Goal: Information Seeking & Learning: Learn about a topic

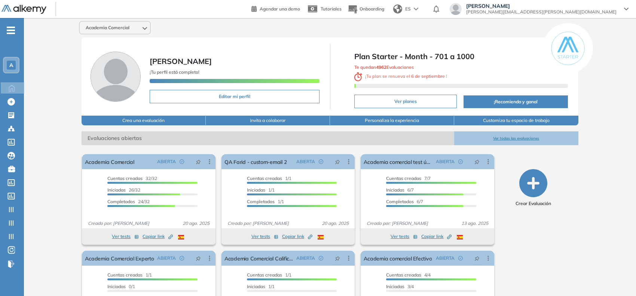
click at [14, 62] on div "A" at bounding box center [11, 65] width 9 height 9
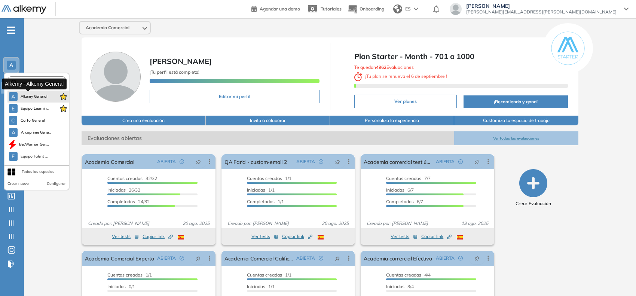
click at [30, 95] on span "Alkemy General" at bounding box center [34, 97] width 27 height 6
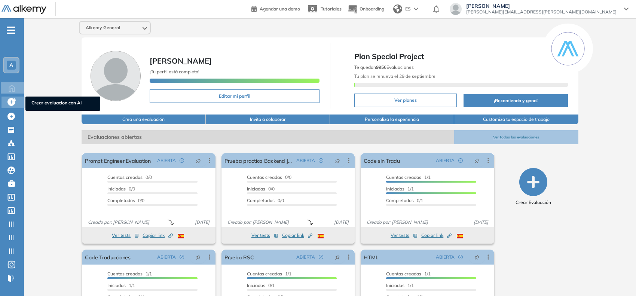
click at [9, 100] on icon at bounding box center [11, 102] width 8 height 8
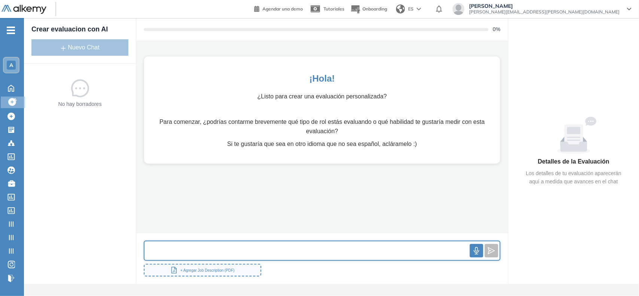
click at [199, 255] on input "text" at bounding box center [306, 251] width 325 height 16
paste input "**********"
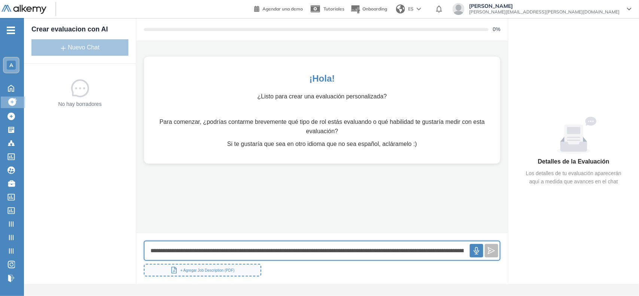
scroll to position [0, 5897]
type input "**********"
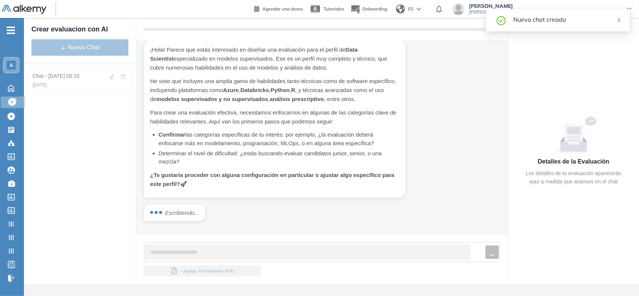
scroll to position [205, 0]
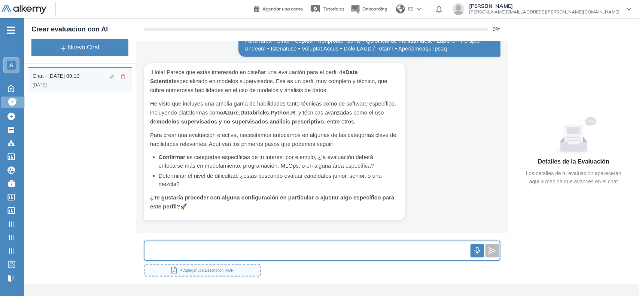
click at [204, 246] on input "text" at bounding box center [307, 251] width 326 height 16
type input "**********"
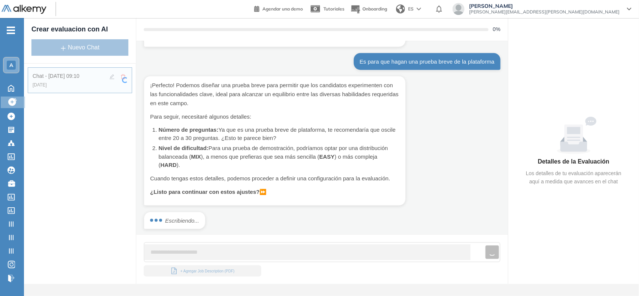
scroll to position [356, 0]
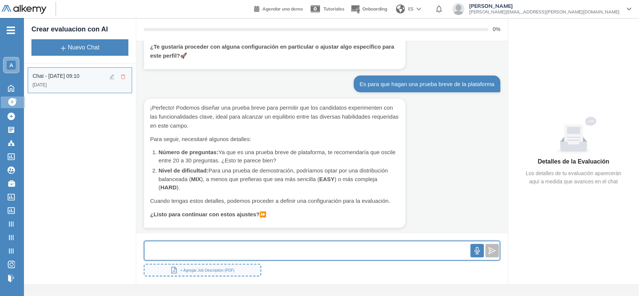
click at [204, 246] on input "text" at bounding box center [307, 251] width 326 height 16
type input "**********"
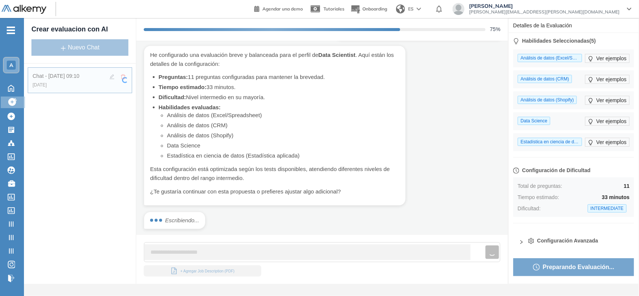
scroll to position [545, 0]
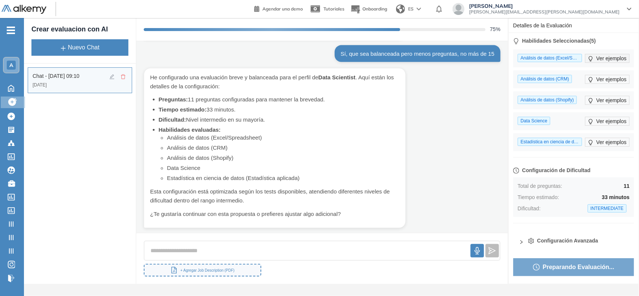
click at [609, 58] on span "Ver ejemplos" at bounding box center [611, 58] width 30 height 8
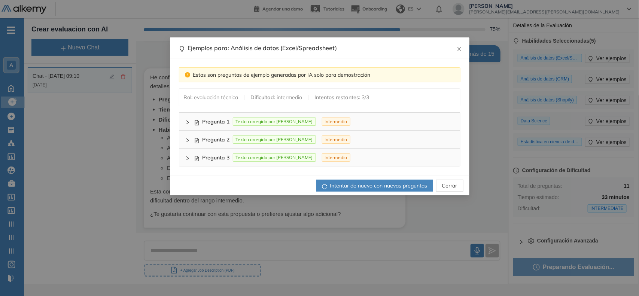
click at [186, 120] on icon "right" at bounding box center [187, 122] width 2 height 4
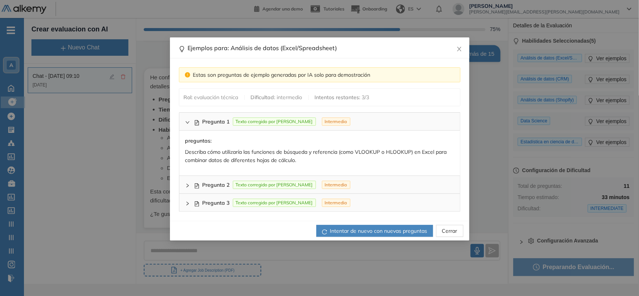
click at [187, 180] on div at bounding box center [189, 184] width 9 height 8
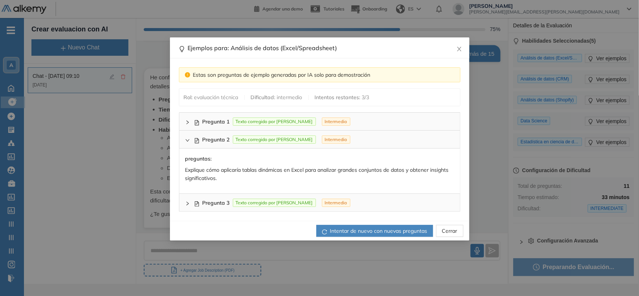
click at [188, 200] on div at bounding box center [189, 202] width 9 height 8
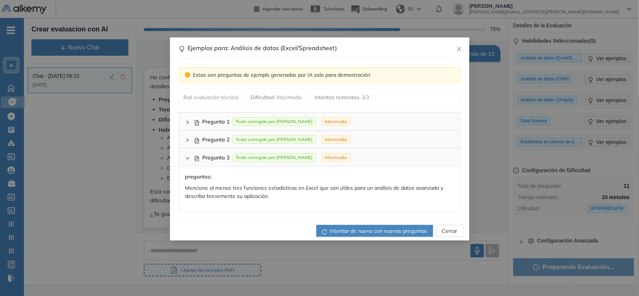
click at [550, 113] on div "Ejemplos para: Análisis de datos (Excel/Spreadsheet) Estas son preguntas de eje…" at bounding box center [319, 148] width 639 height 296
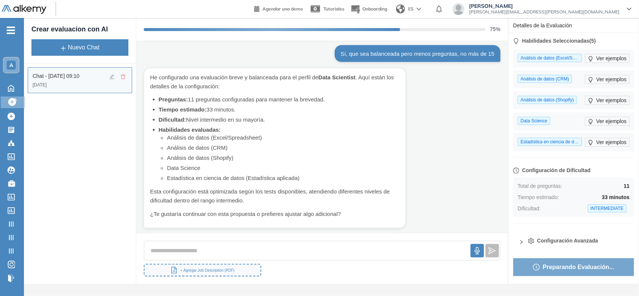
click at [552, 238] on span "Configuración Avanzada" at bounding box center [567, 241] width 61 height 8
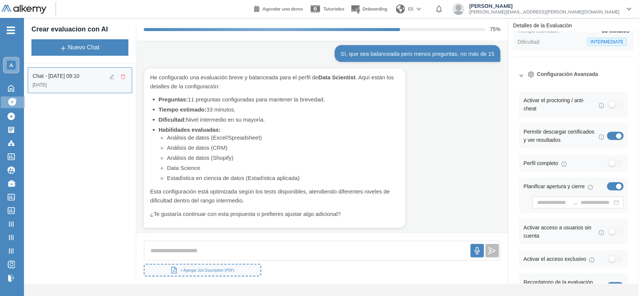
scroll to position [166, 0]
click at [616, 183] on div "button" at bounding box center [619, 186] width 6 height 6
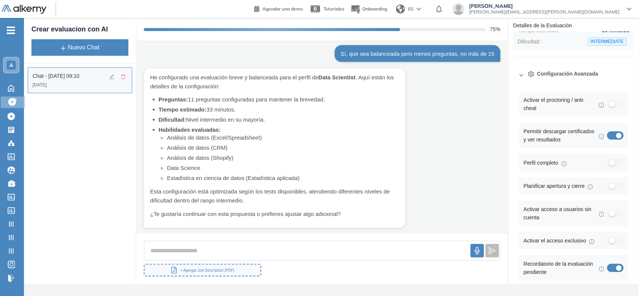
scroll to position [196, 0]
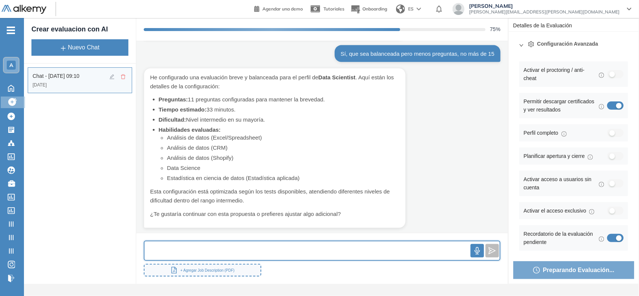
click at [281, 252] on input "text" at bounding box center [307, 251] width 326 height 16
type input "**********"
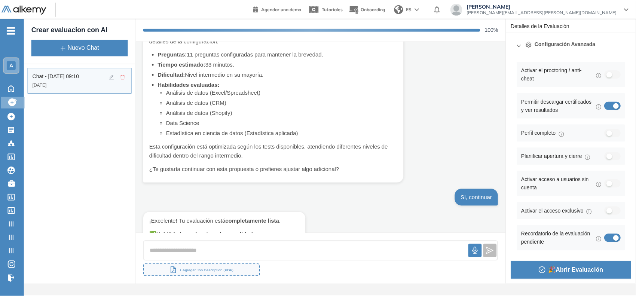
scroll to position [650, 0]
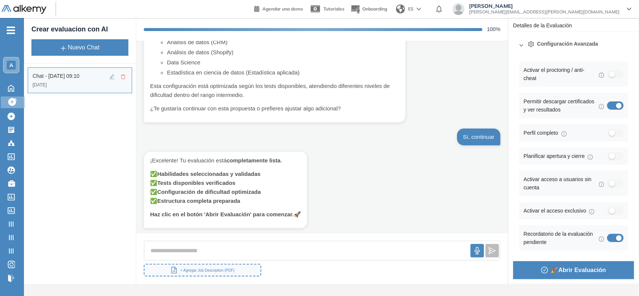
click at [556, 267] on span "🎉 Abrir Evaluación" at bounding box center [578, 269] width 55 height 9
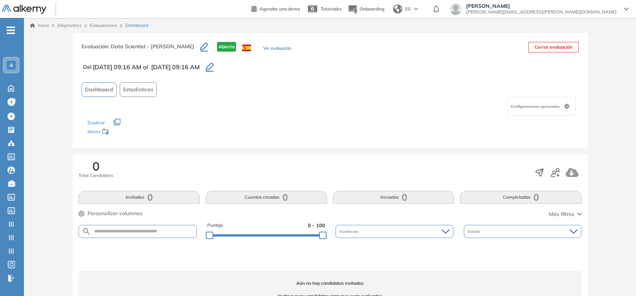
click at [265, 46] on button "Ver evaluación" at bounding box center [277, 49] width 28 height 8
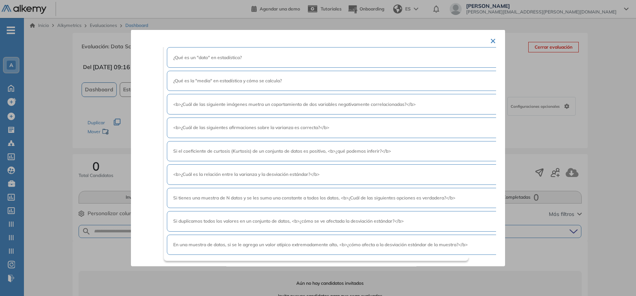
scroll to position [261, 0]
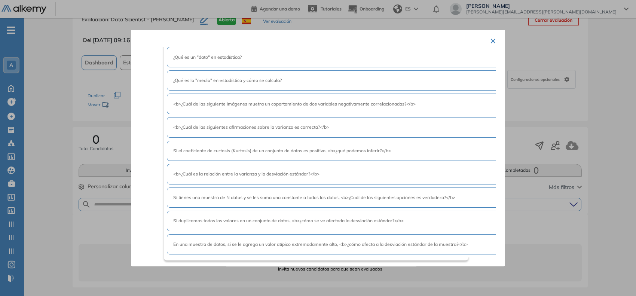
scroll to position [0, 0]
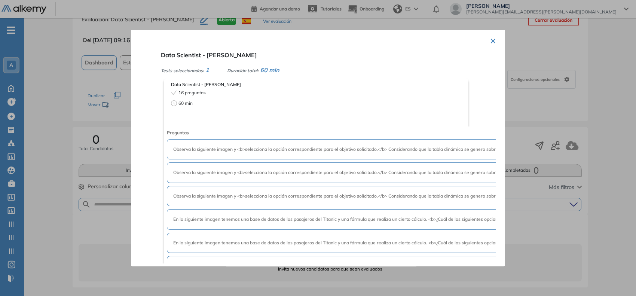
click at [554, 119] on div at bounding box center [318, 148] width 636 height 296
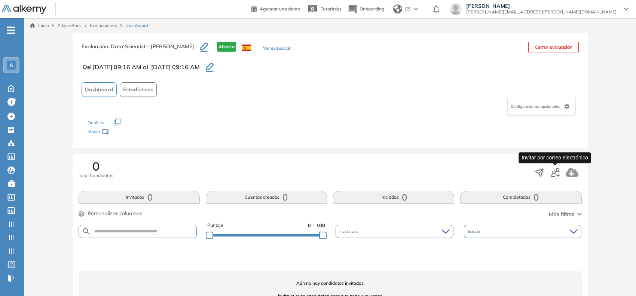
click at [556, 171] on icon "button" at bounding box center [555, 172] width 9 height 9
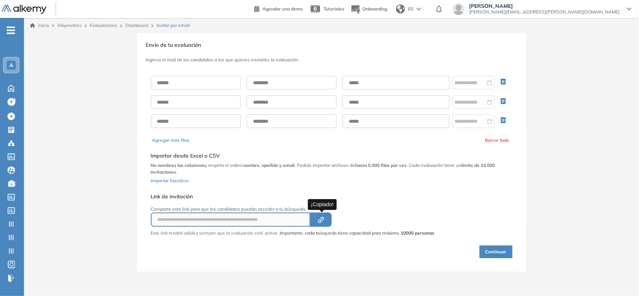
click at [325, 216] on div "Created by potrace 1.16, written by [PERSON_NAME] [DATE]-[DATE]" at bounding box center [321, 219] width 9 height 7
click at [11, 100] on icon at bounding box center [11, 101] width 9 height 9
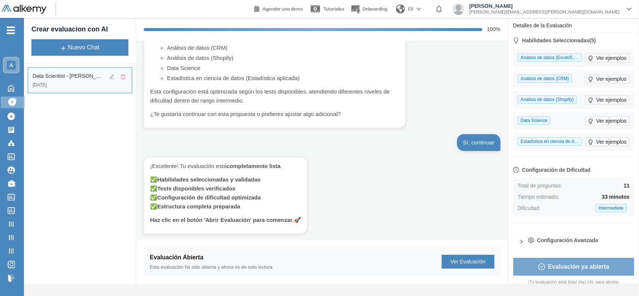
scroll to position [7, 0]
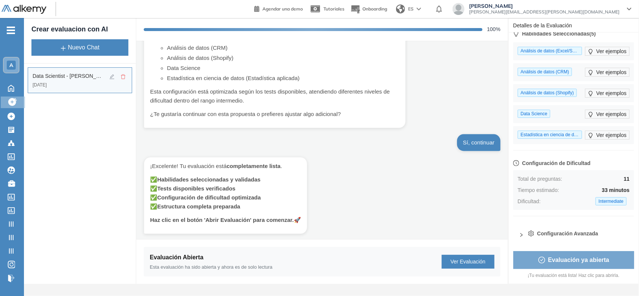
click at [556, 231] on span "Configuración Avanzada" at bounding box center [567, 234] width 61 height 8
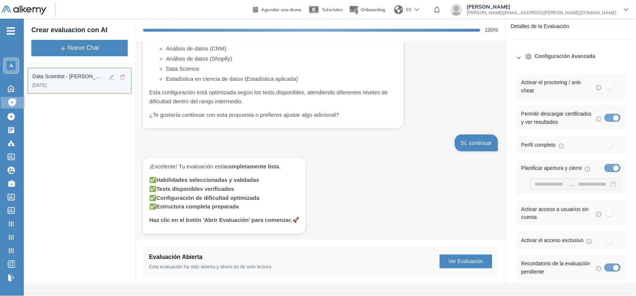
scroll to position [224, 0]
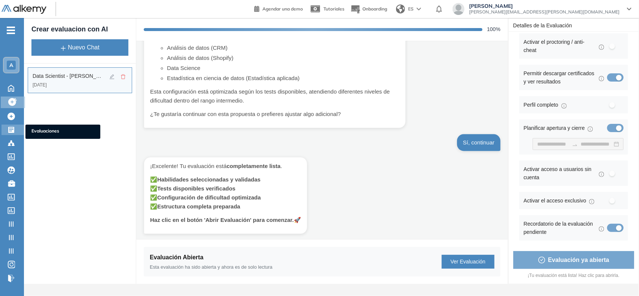
click at [9, 128] on icon at bounding box center [10, 129] width 7 height 7
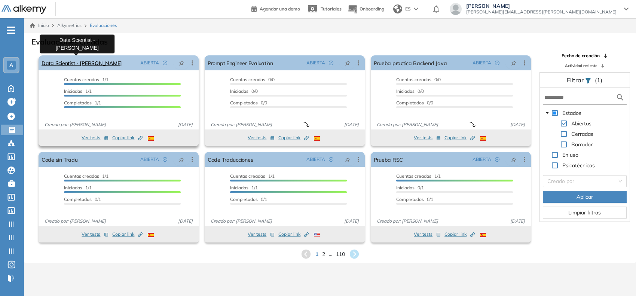
click at [71, 62] on link "Data Scientist - [PERSON_NAME]" at bounding box center [82, 62] width 80 height 15
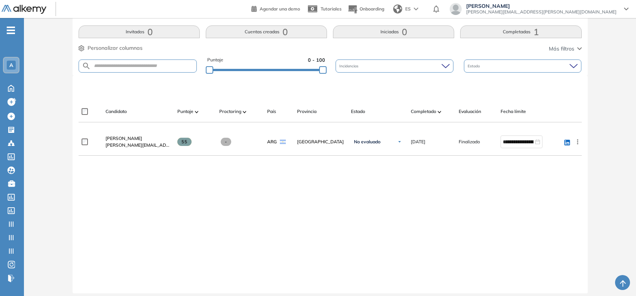
scroll to position [171, 0]
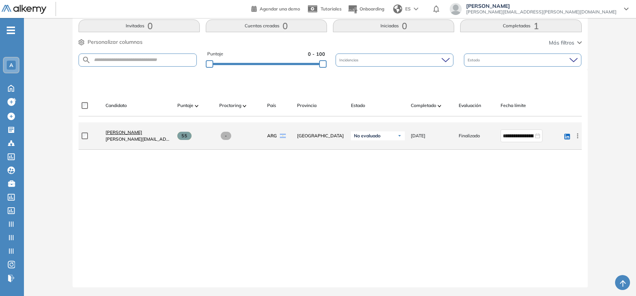
click at [126, 130] on span "[PERSON_NAME]" at bounding box center [124, 132] width 37 height 6
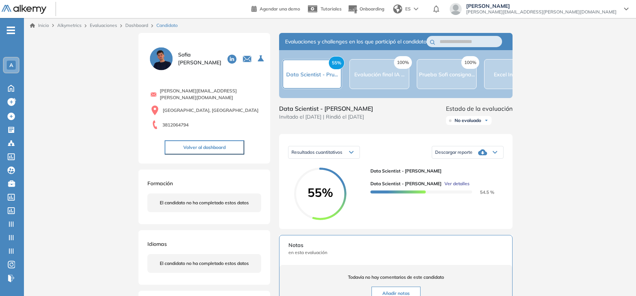
click at [444, 187] on span "Ver detalles" at bounding box center [456, 183] width 25 height 7
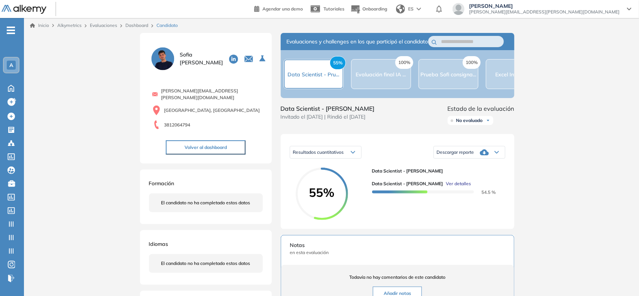
click at [574, 142] on div "Inicio Alkymetrics Evaluaciones Dashboard Candidato Data Scientist - [PERSON_NA…" at bounding box center [331, 265] width 615 height 495
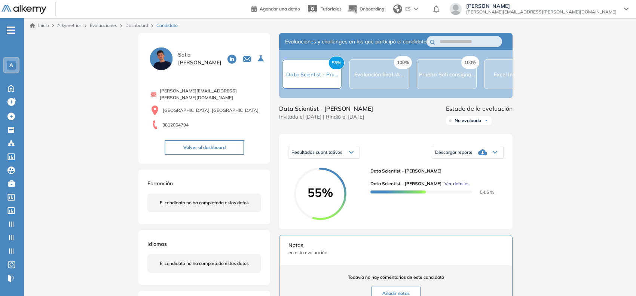
click at [131, 25] on link "Dashboard" at bounding box center [136, 25] width 23 height 6
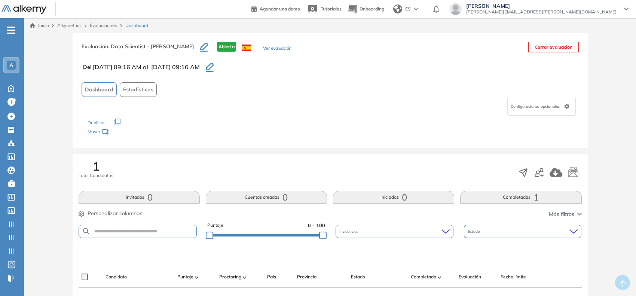
click at [274, 49] on button "Ver evaluación" at bounding box center [277, 49] width 28 height 8
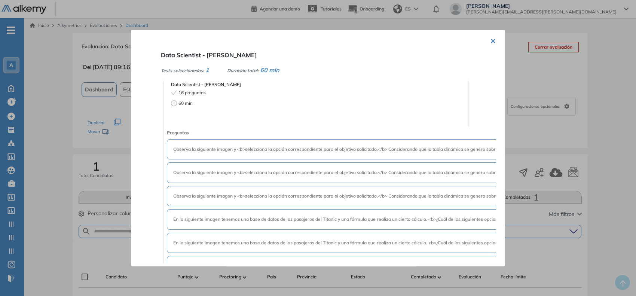
click at [187, 94] on span "16 preguntas" at bounding box center [191, 92] width 27 height 7
click at [65, 150] on div at bounding box center [318, 148] width 636 height 296
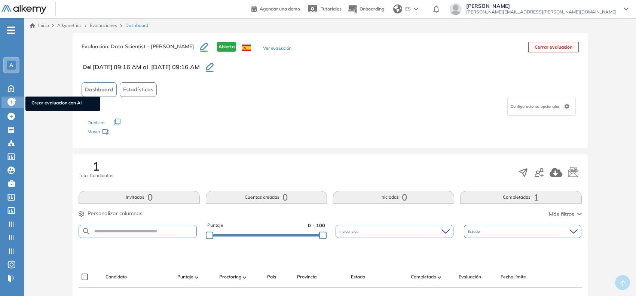
click at [12, 103] on icon at bounding box center [11, 102] width 8 height 8
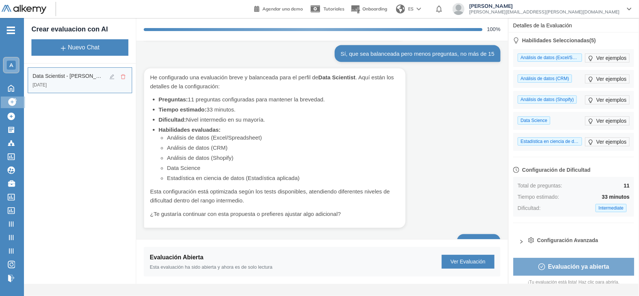
scroll to position [544, 0]
click at [214, 106] on li "Tiempo estimado: 33 minutos." at bounding box center [279, 110] width 241 height 9
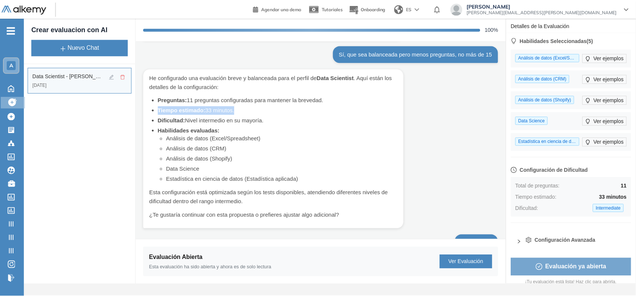
scroll to position [7, 0]
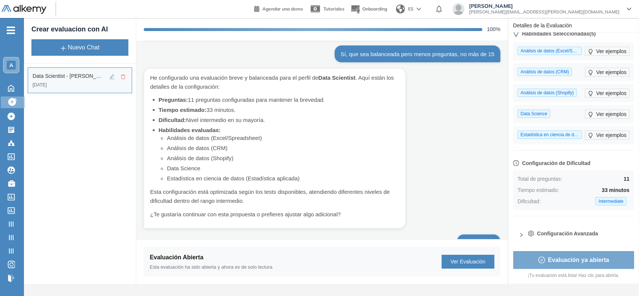
click at [610, 187] on strong "33 minutos" at bounding box center [616, 190] width 28 height 6
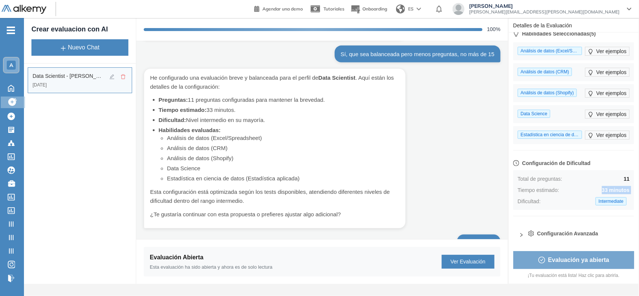
click at [461, 260] on button "Ver Evaluación" at bounding box center [467, 262] width 53 height 14
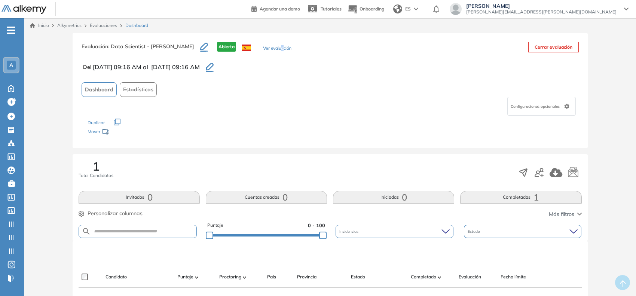
drag, startPoint x: 269, startPoint y: 44, endPoint x: 272, endPoint y: 47, distance: 4.2
click at [272, 47] on div "Evaluación : Data Scientist - [PERSON_NAME] Abierta Ver evaluación" at bounding box center [187, 51] width 210 height 19
click at [272, 47] on button "Ver evaluación" at bounding box center [277, 49] width 28 height 8
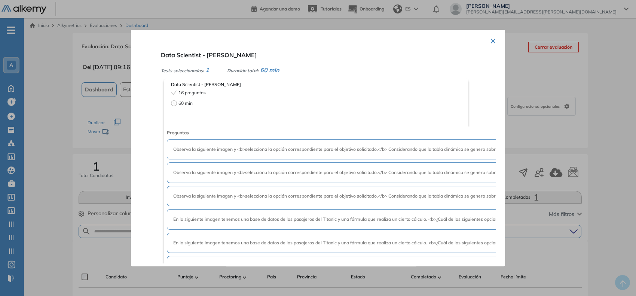
click at [213, 53] on span "Data Scientist - [PERSON_NAME]" at bounding box center [209, 54] width 96 height 7
click at [54, 132] on div at bounding box center [318, 148] width 636 height 296
